Goal: Transaction & Acquisition: Download file/media

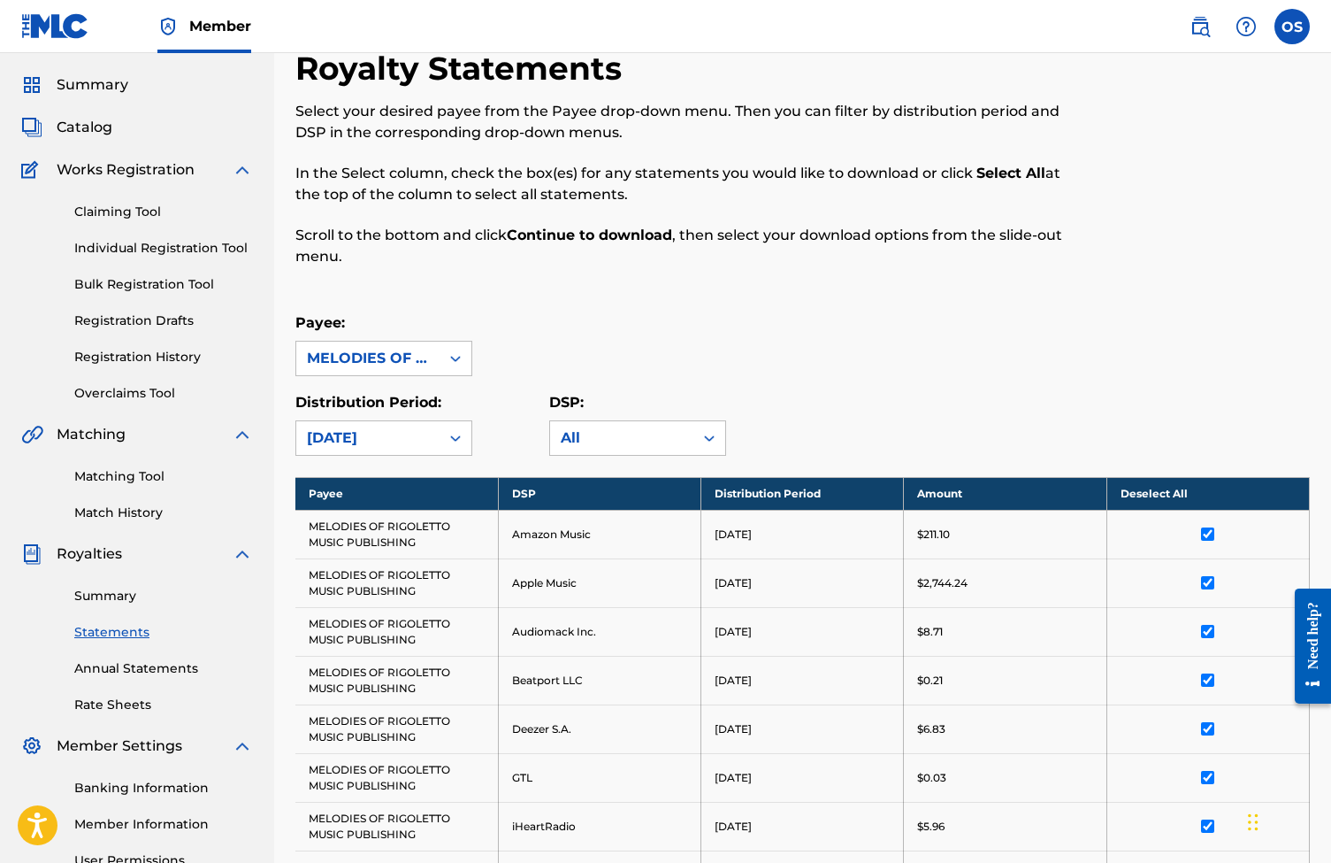
scroll to position [48, 0]
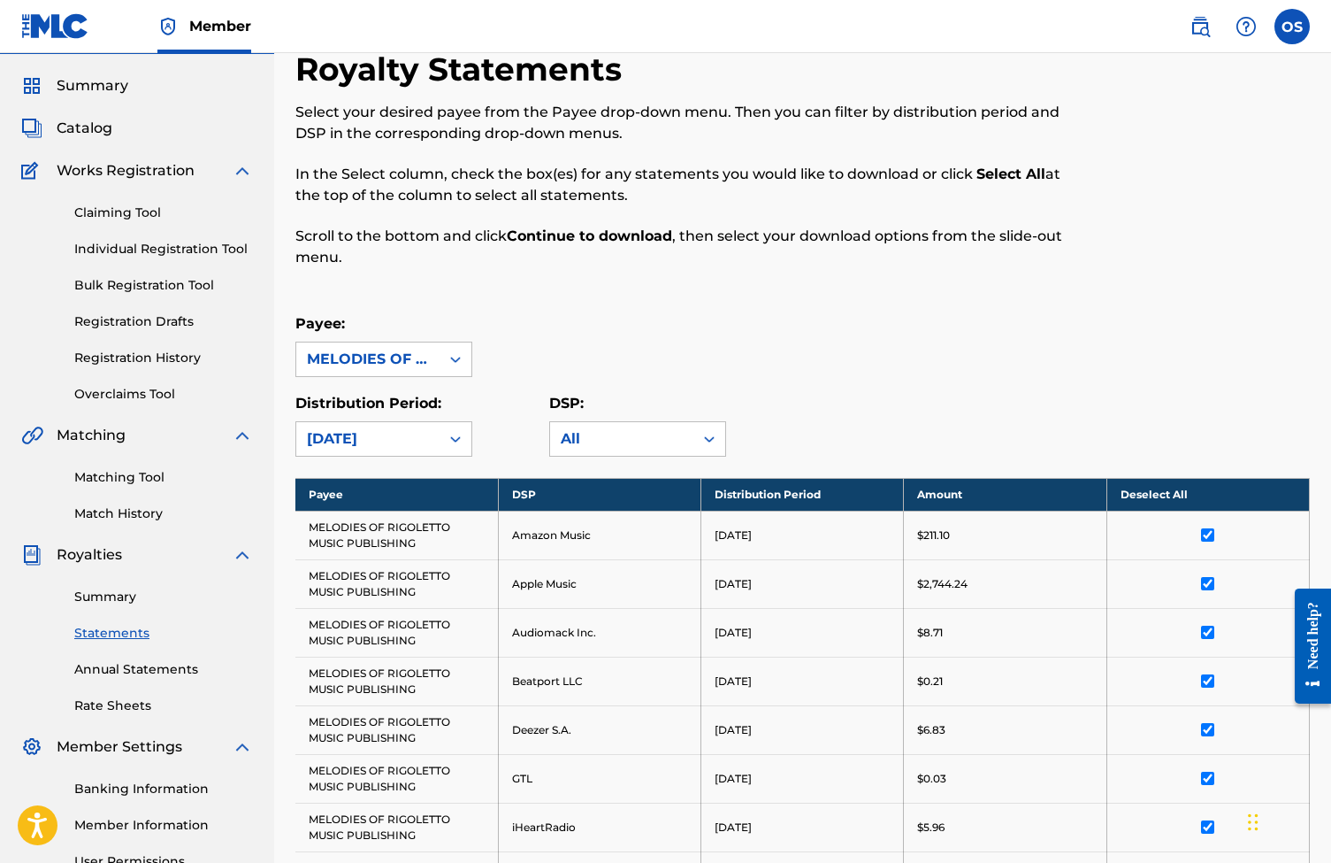
click at [103, 85] on span "Summary" at bounding box center [93, 85] width 72 height 21
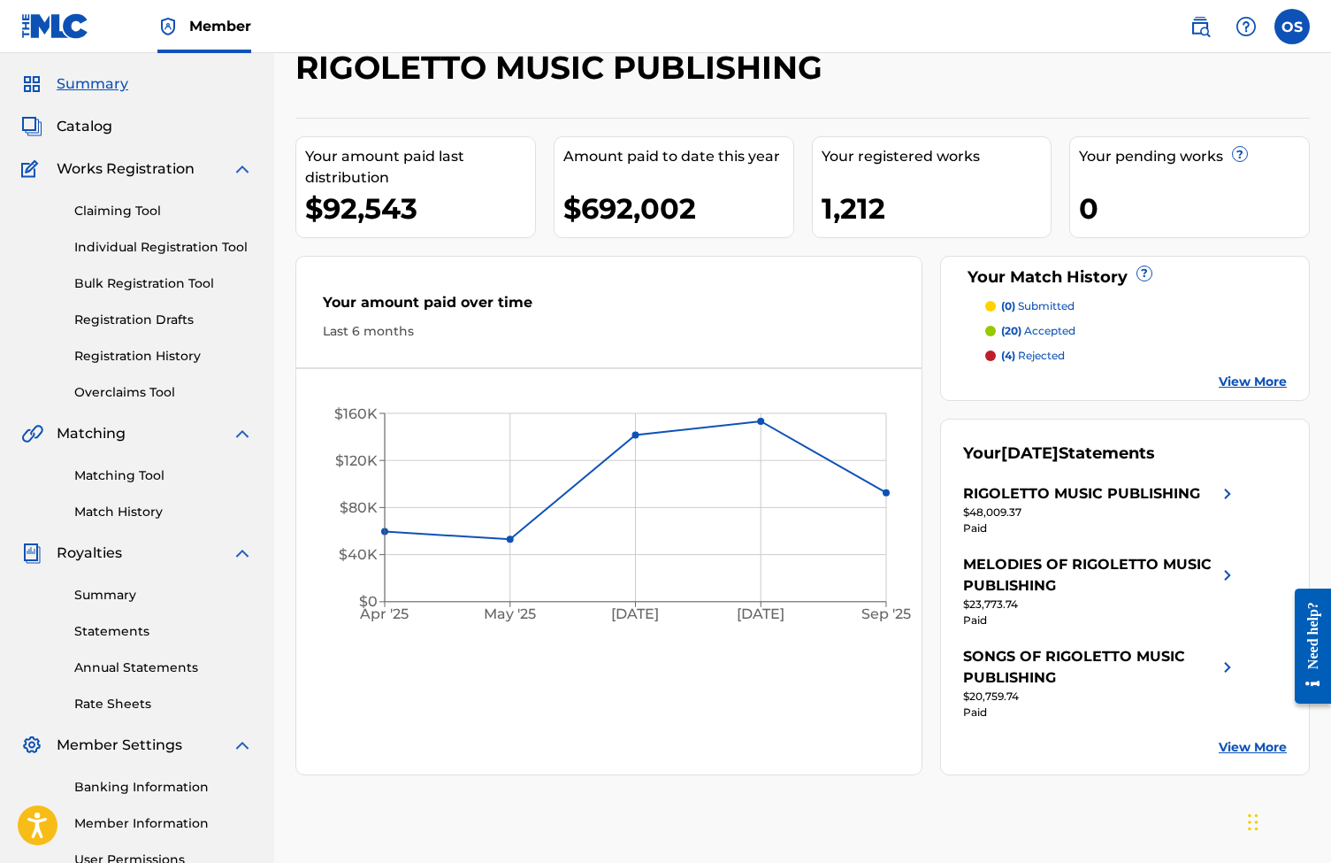
scroll to position [63, 0]
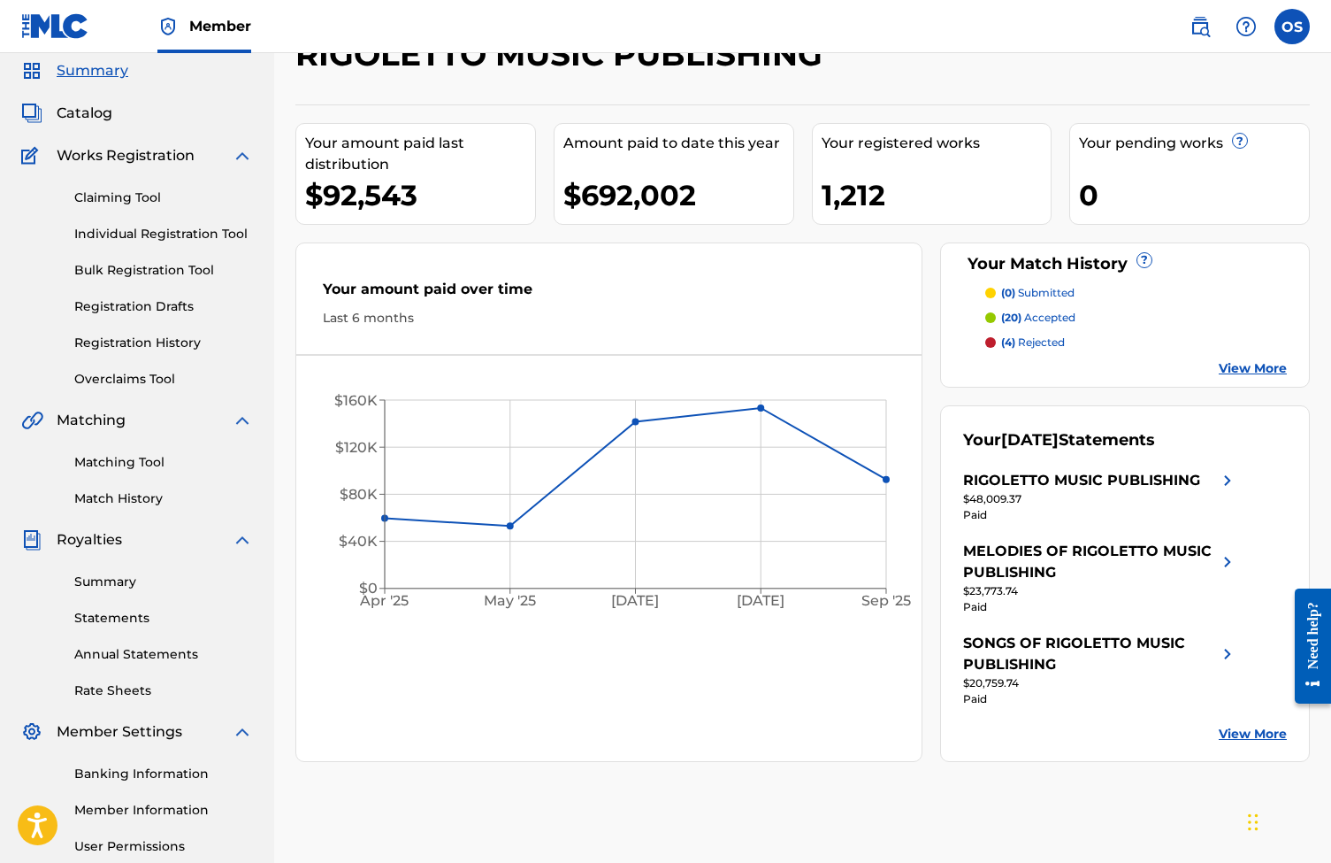
click at [134, 619] on link "Statements" at bounding box center [163, 618] width 179 height 19
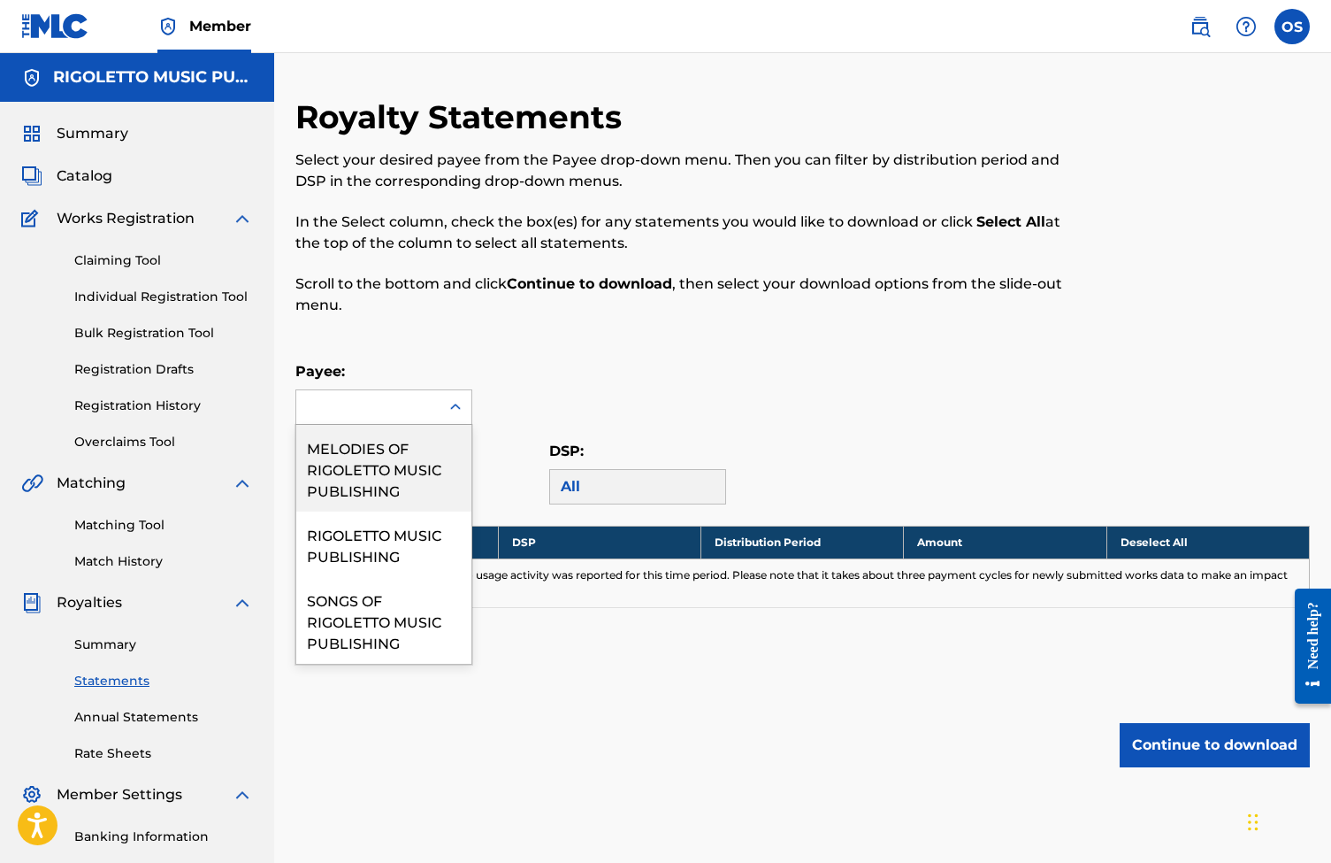
click at [458, 403] on icon at bounding box center [456, 407] width 18 height 18
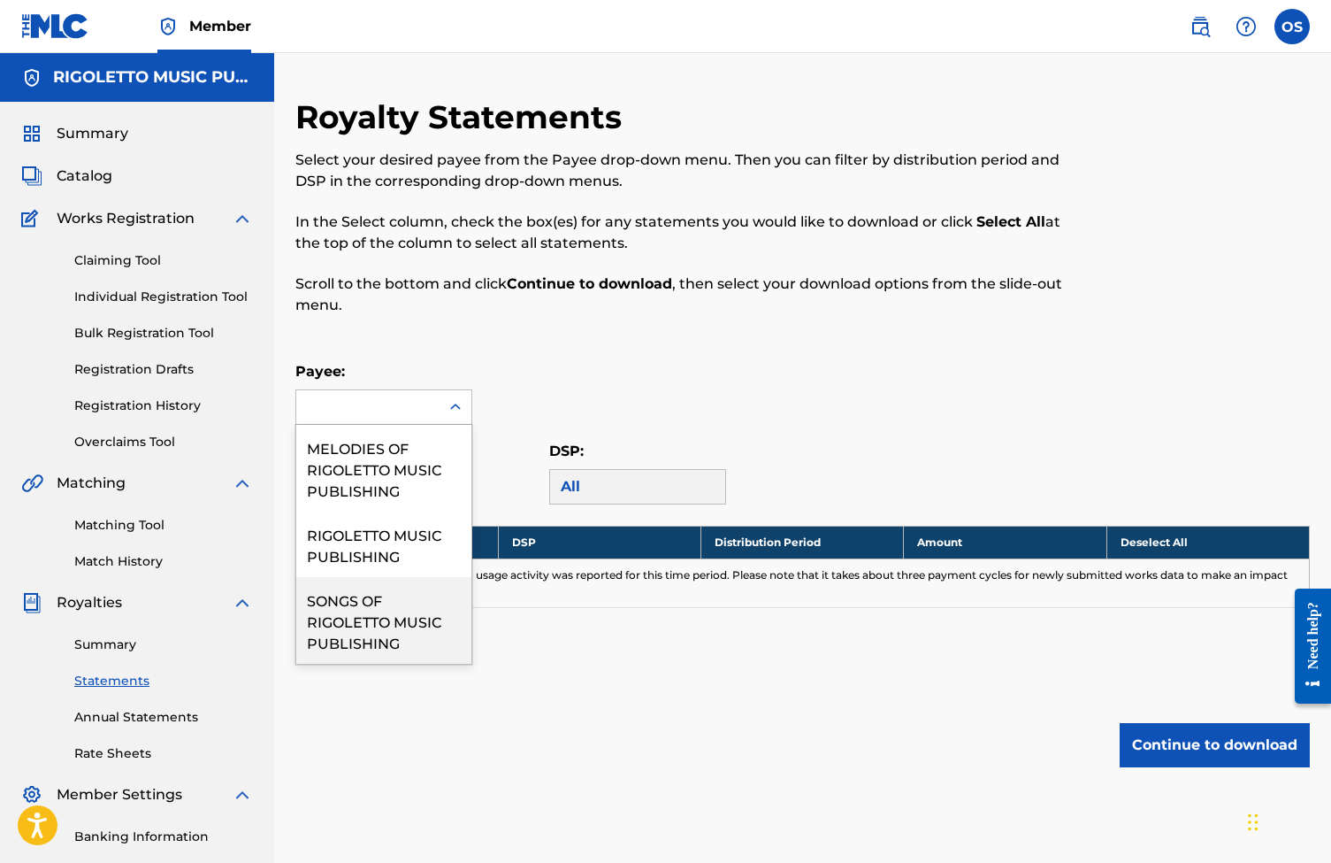
click at [409, 621] on div "SONGS OF RIGOLETTO MUSIC PUBLISHING" at bounding box center [383, 620] width 175 height 87
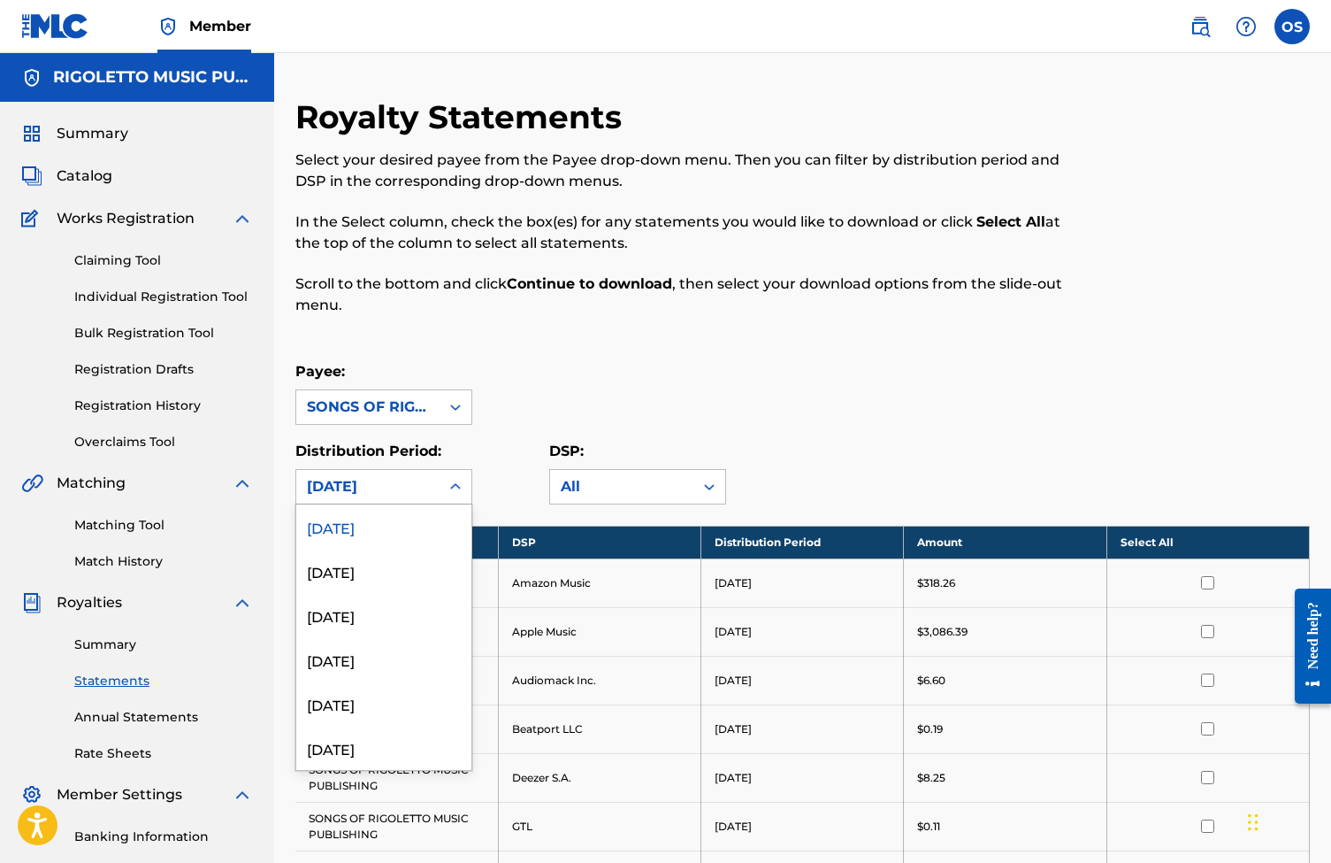
click at [375, 495] on div "[DATE]" at bounding box center [368, 486] width 122 height 21
click at [341, 754] on div "[DATE]" at bounding box center [383, 747] width 175 height 44
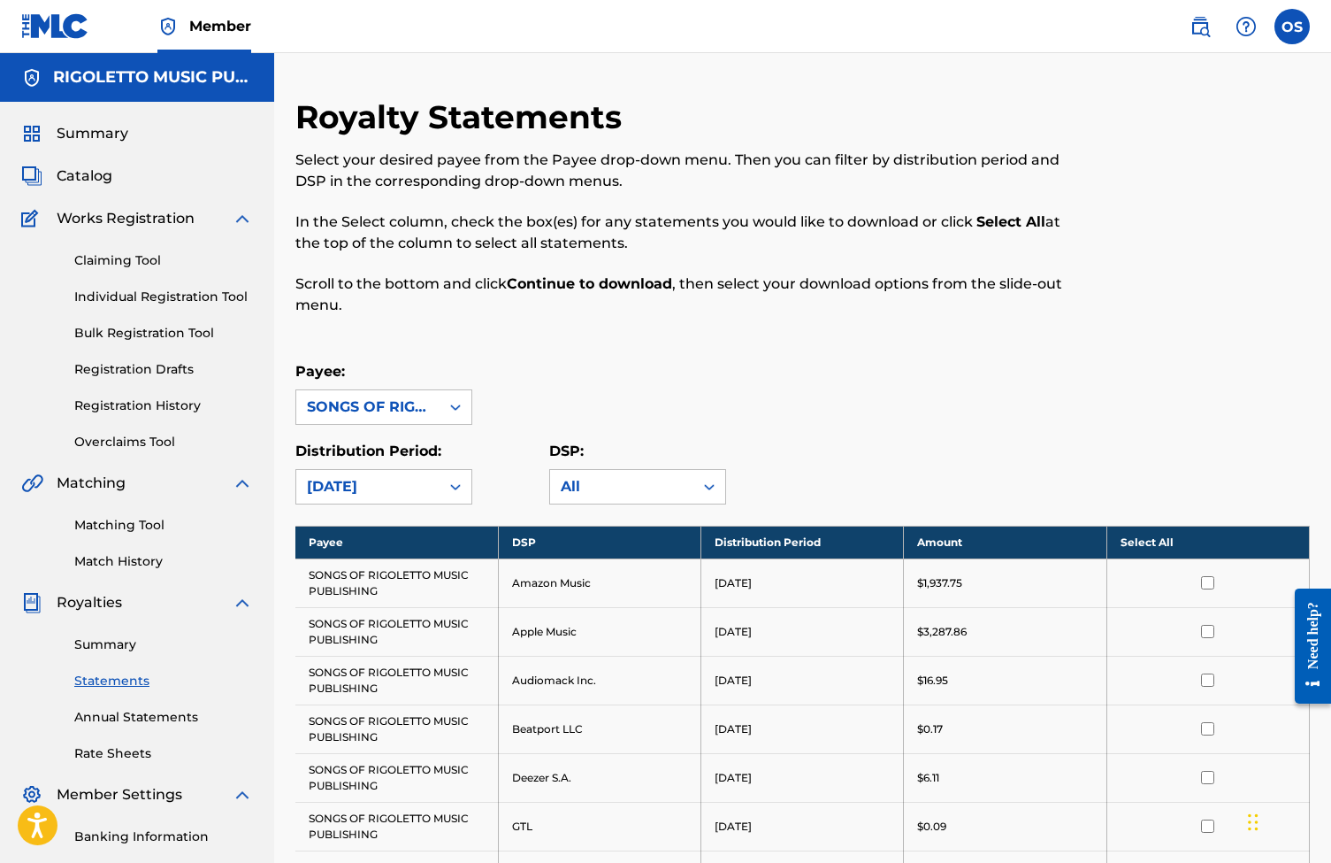
drag, startPoint x: 1001, startPoint y: 488, endPoint x: 1154, endPoint y: 518, distance: 156.0
click at [1001, 488] on div "Distribution Period: option [DATE], selected. [DATE] DSP: All" at bounding box center [802, 473] width 1015 height 64
click at [1141, 545] on th "Select All" at bounding box center [1208, 541] width 203 height 33
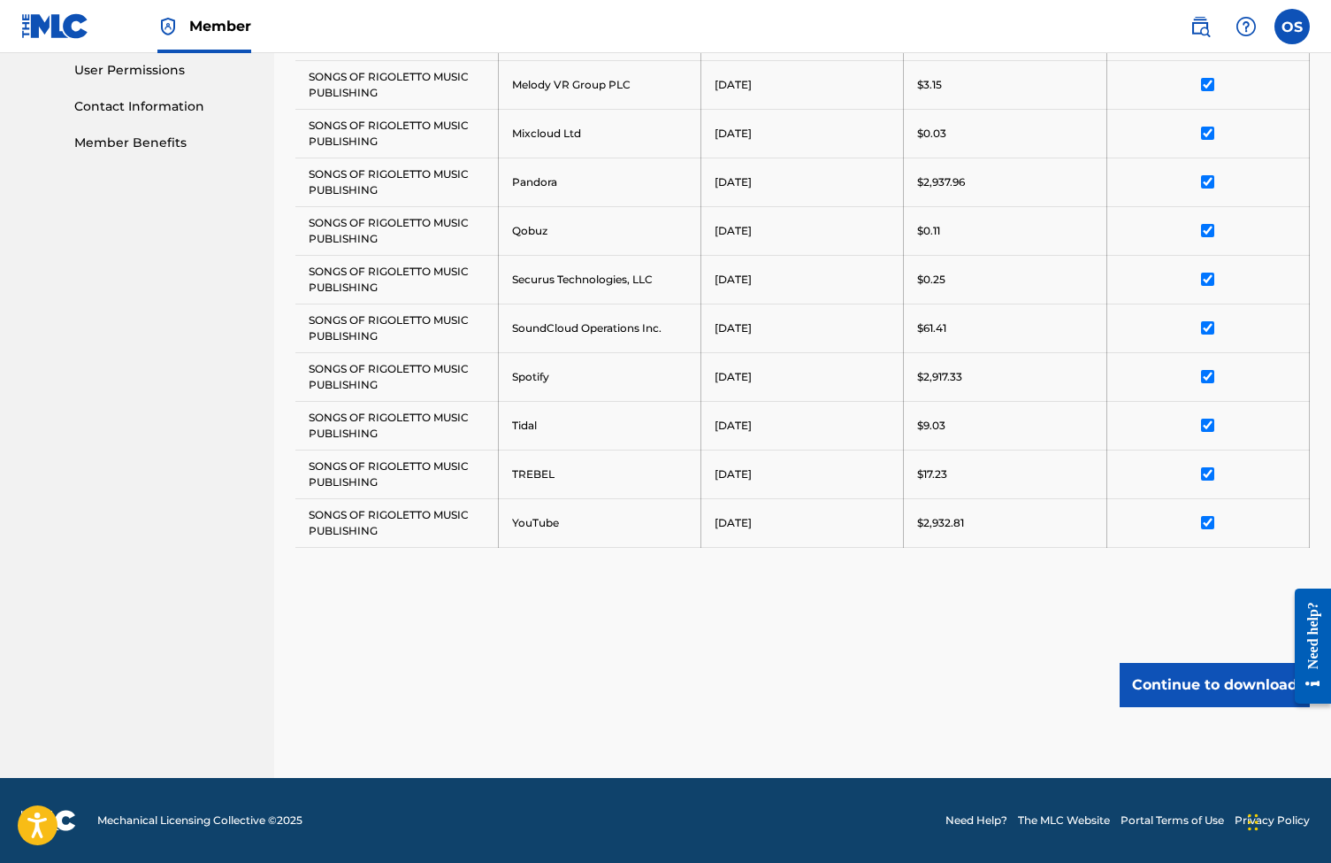
scroll to position [839, 0]
click at [1213, 679] on button "Continue to download" at bounding box center [1215, 685] width 190 height 44
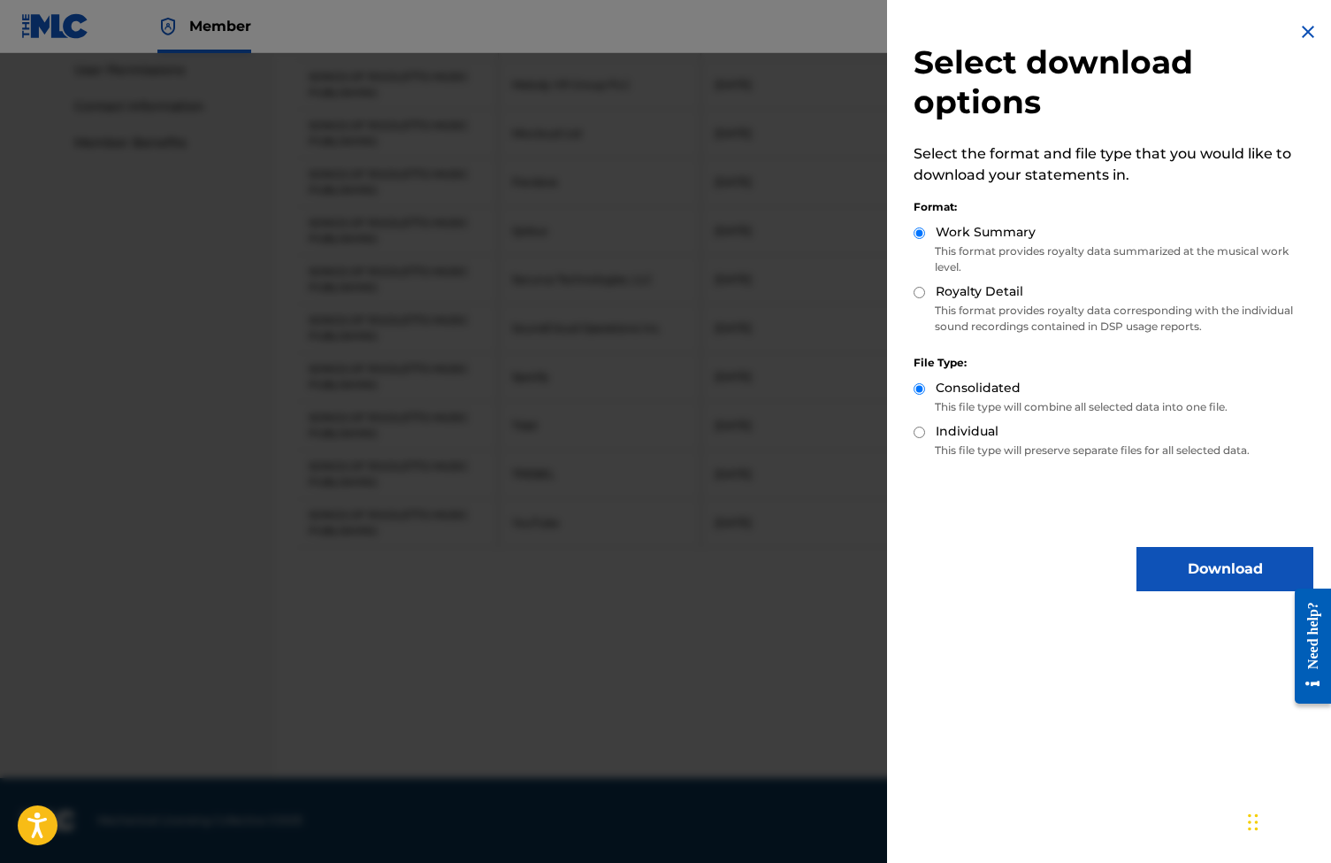
click at [917, 293] on input "Royalty Detail" at bounding box center [920, 293] width 12 height 12
radio input "true"
click at [1179, 561] on button "Download" at bounding box center [1225, 569] width 177 height 44
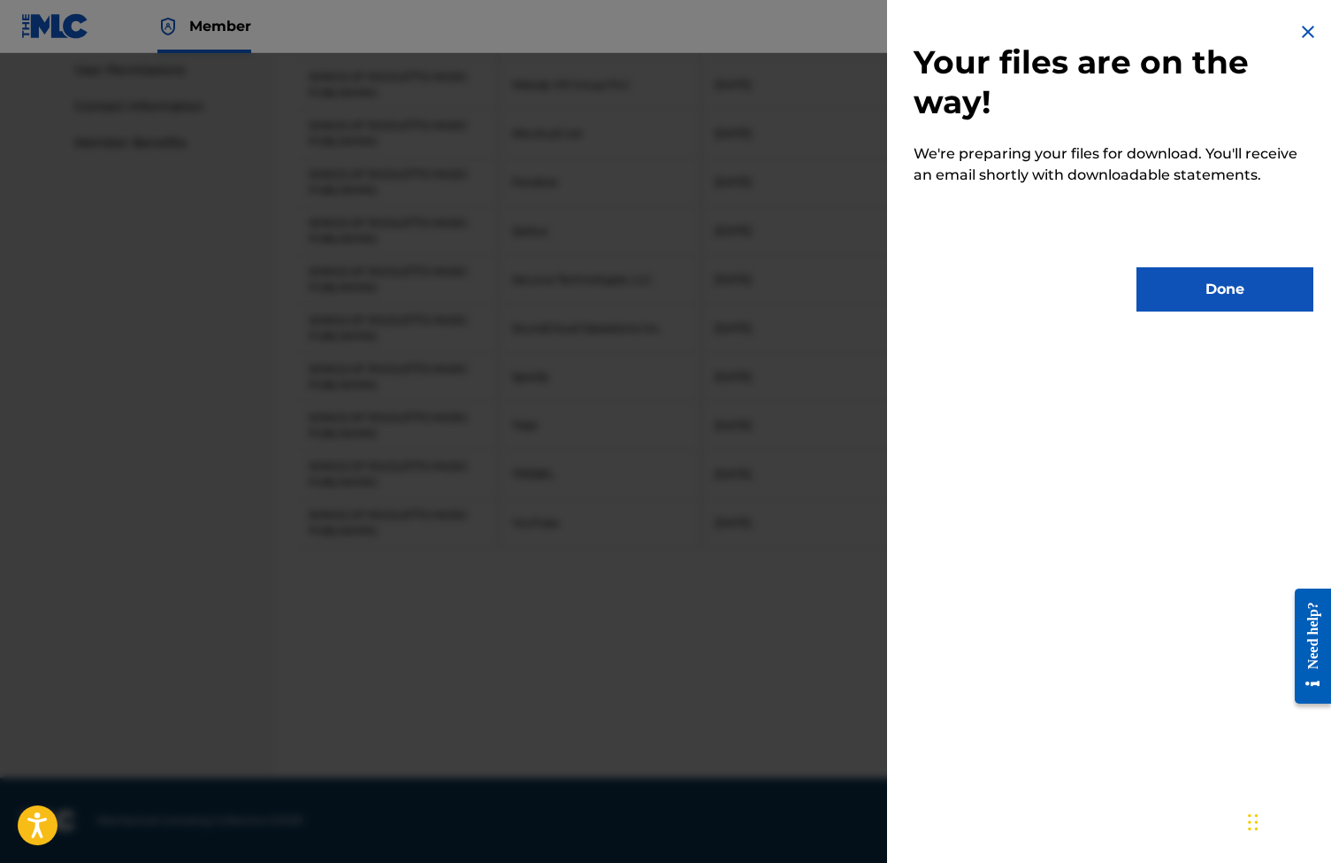
click at [1215, 289] on button "Done" at bounding box center [1225, 289] width 177 height 44
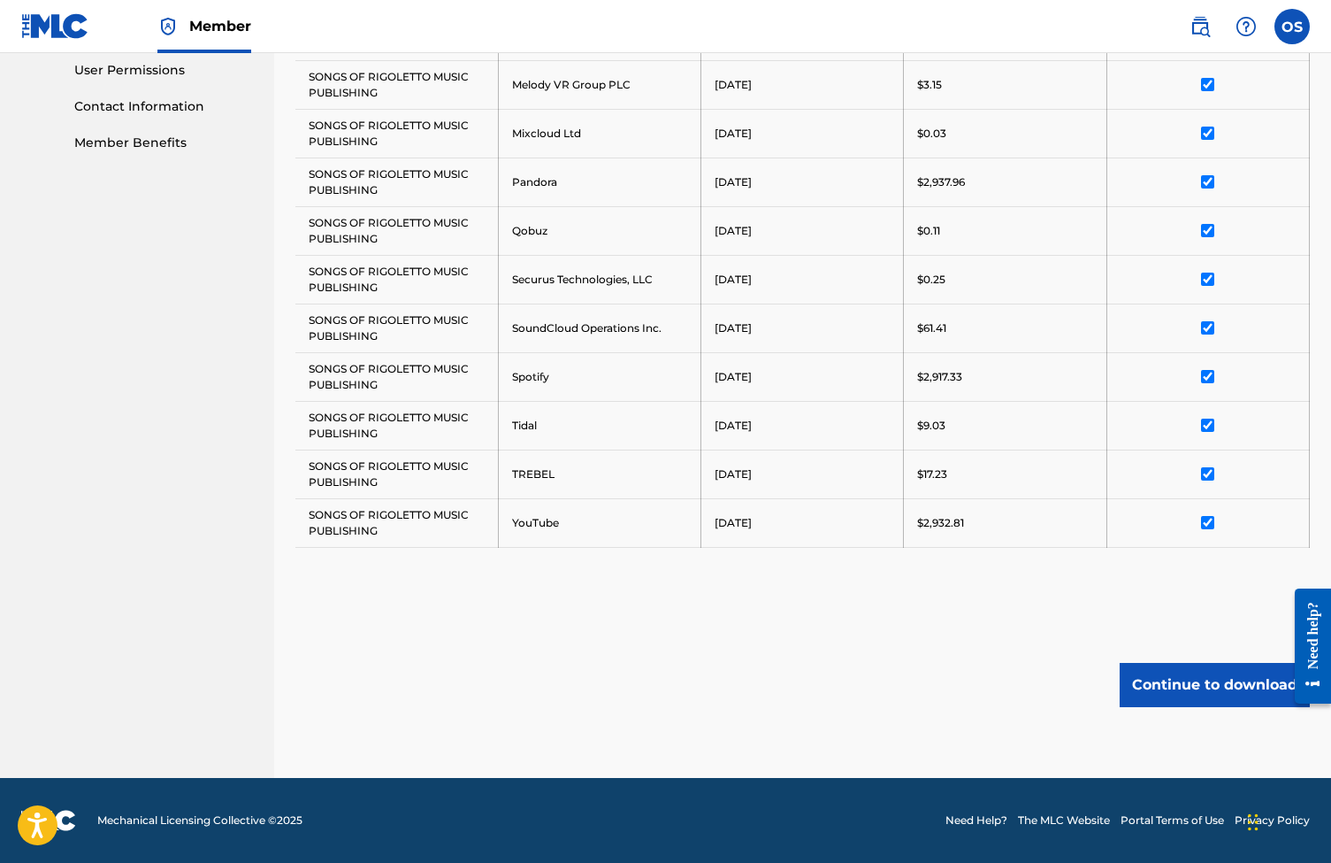
click at [1218, 697] on button "Continue to download" at bounding box center [1215, 685] width 190 height 44
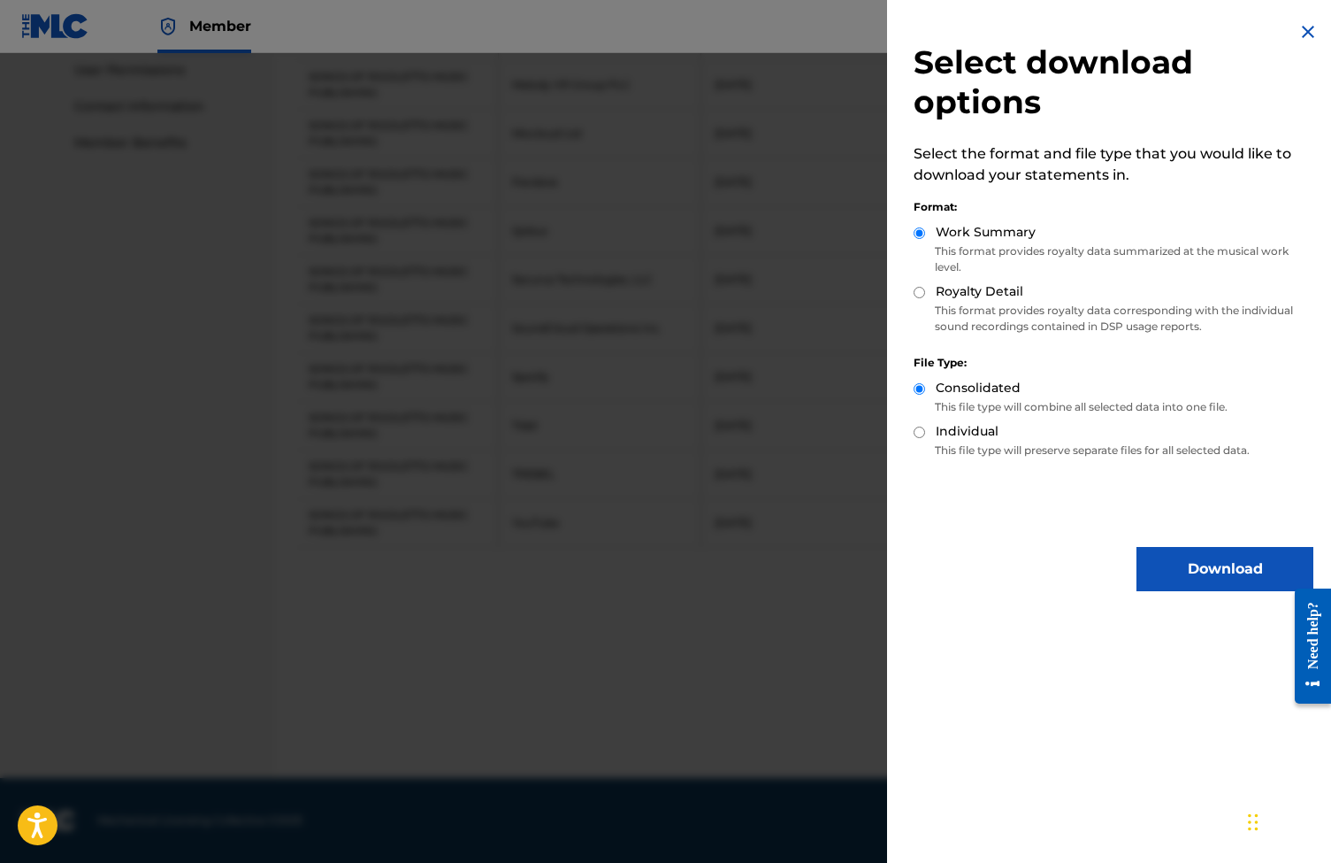
click at [922, 293] on input "Royalty Detail" at bounding box center [920, 293] width 12 height 12
radio input "true"
click at [1186, 565] on button "Download" at bounding box center [1225, 569] width 177 height 44
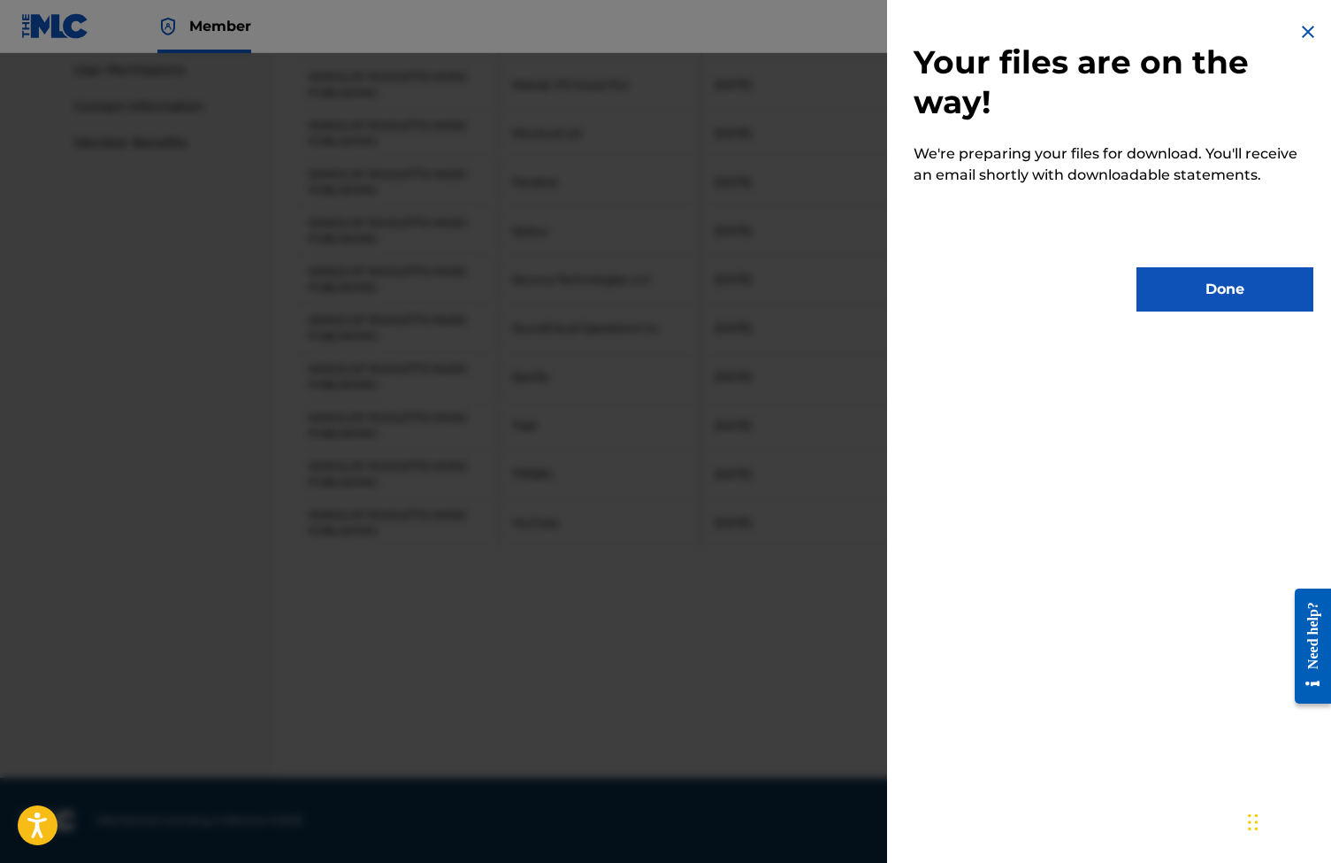
click at [1245, 295] on button "Done" at bounding box center [1225, 289] width 177 height 44
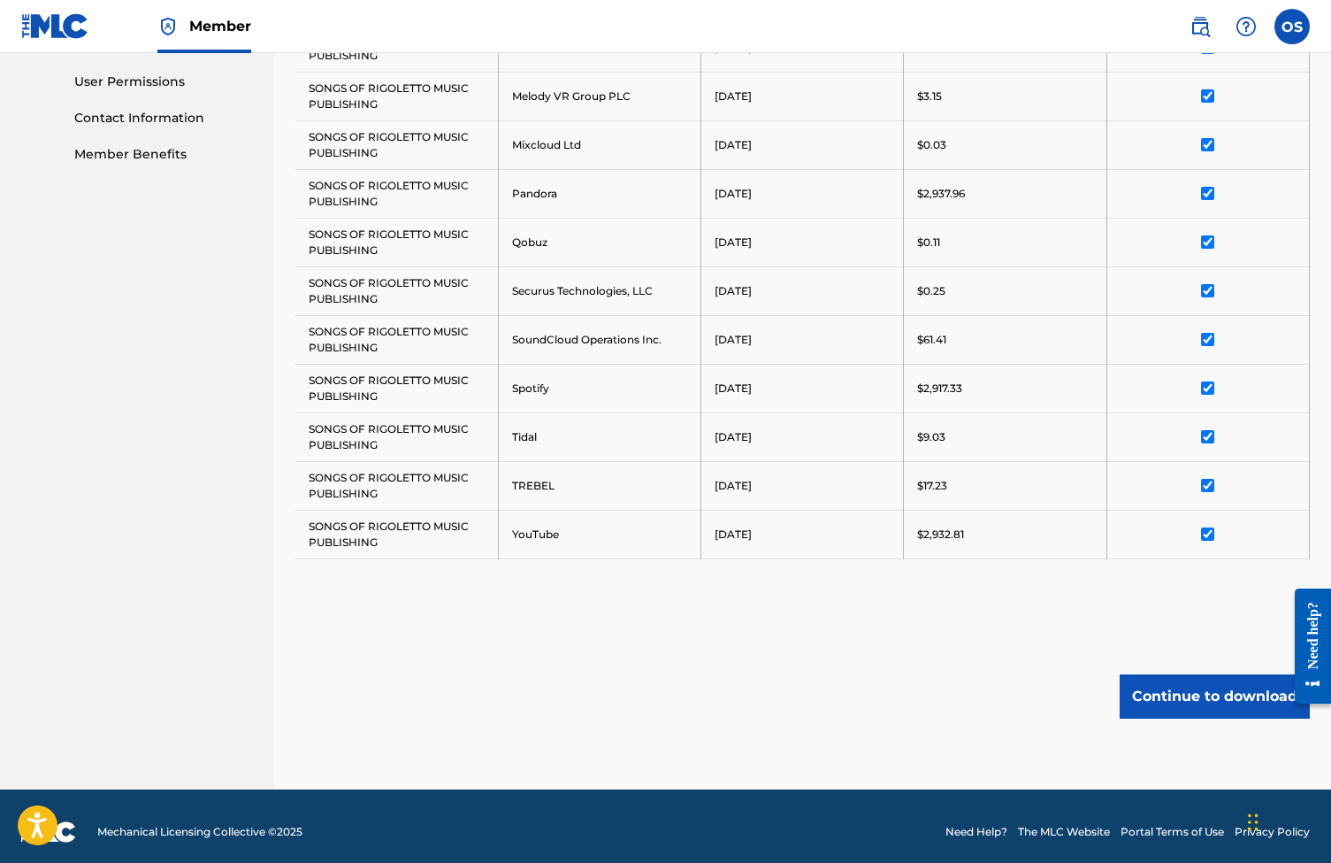
scroll to position [822, 0]
